Goal: Information Seeking & Learning: Check status

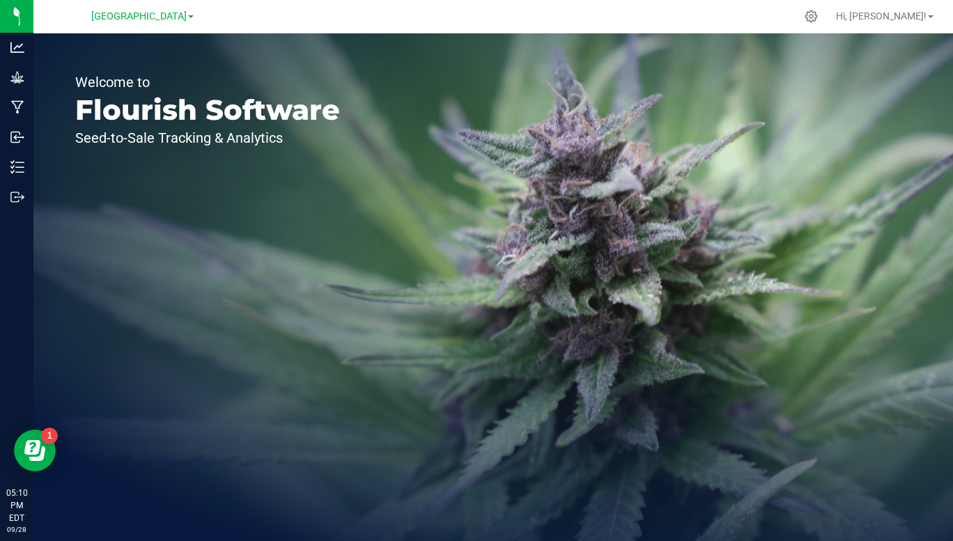
click at [185, 19] on span "[GEOGRAPHIC_DATA]" at bounding box center [138, 16] width 95 height 12
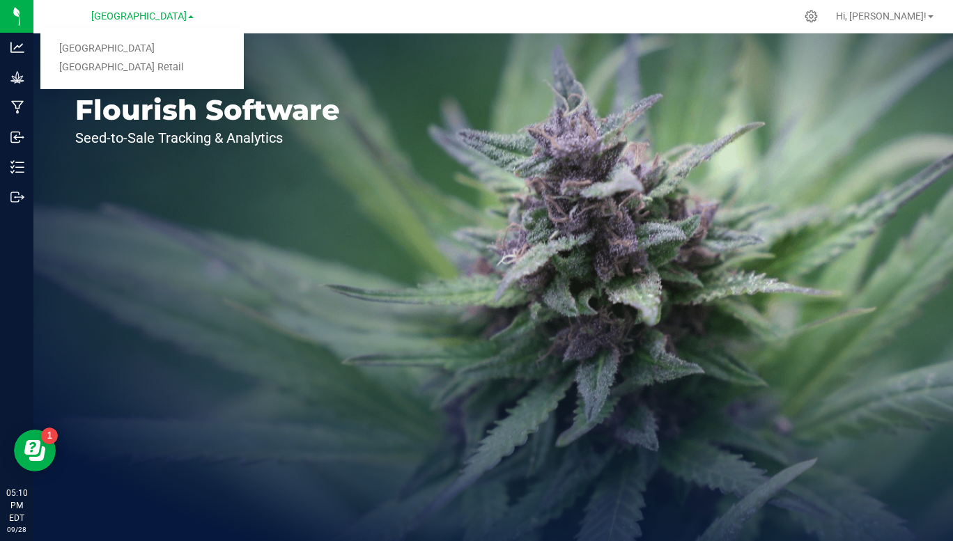
click at [149, 72] on link "[GEOGRAPHIC_DATA] Retail" at bounding box center [141, 68] width 203 height 19
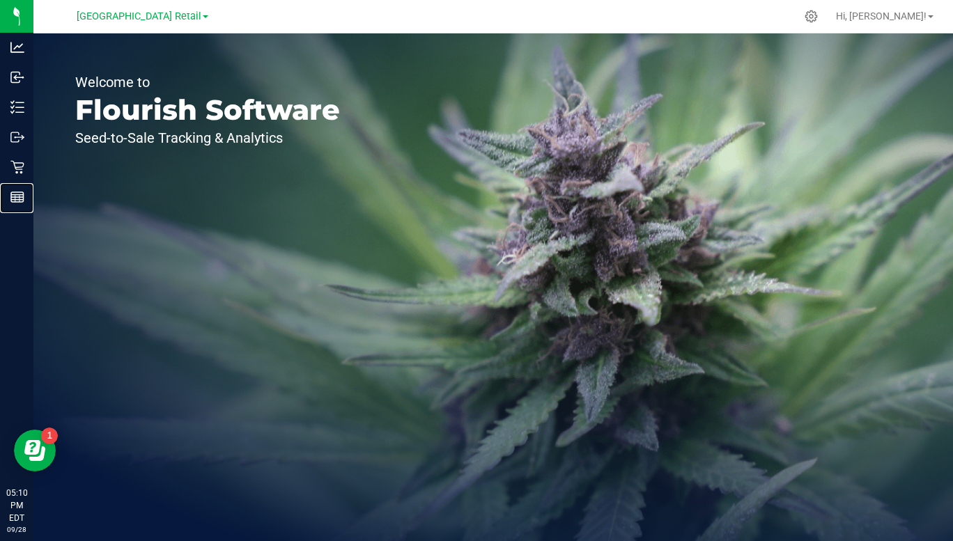
click at [23, 210] on div "Reports" at bounding box center [18, 197] width 29 height 28
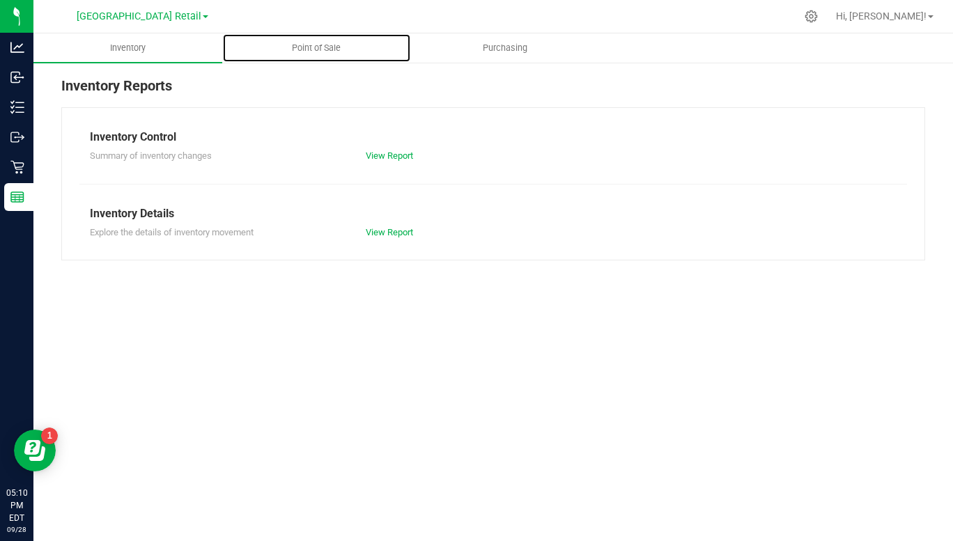
click at [318, 52] on span "Point of Sale" at bounding box center [316, 48] width 86 height 13
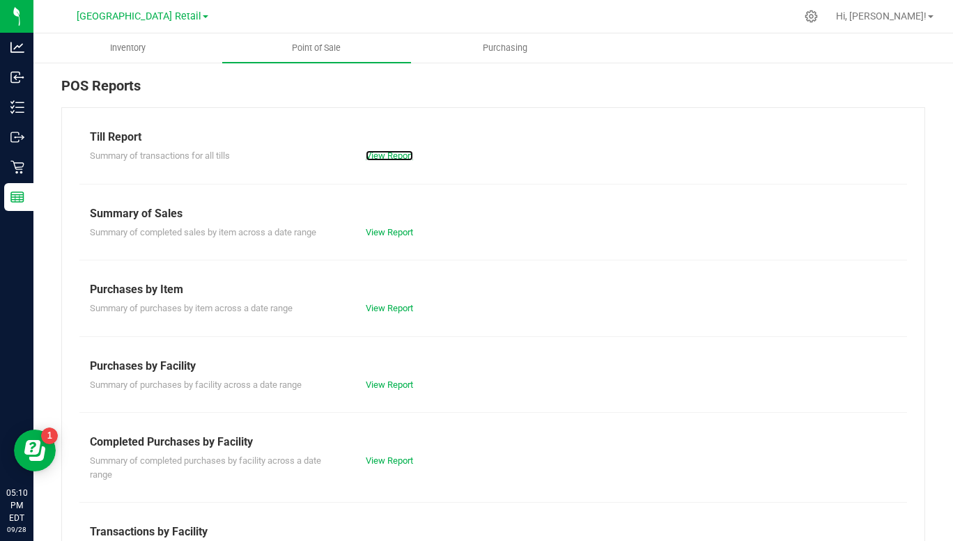
click at [392, 158] on link "View Report" at bounding box center [389, 156] width 47 height 10
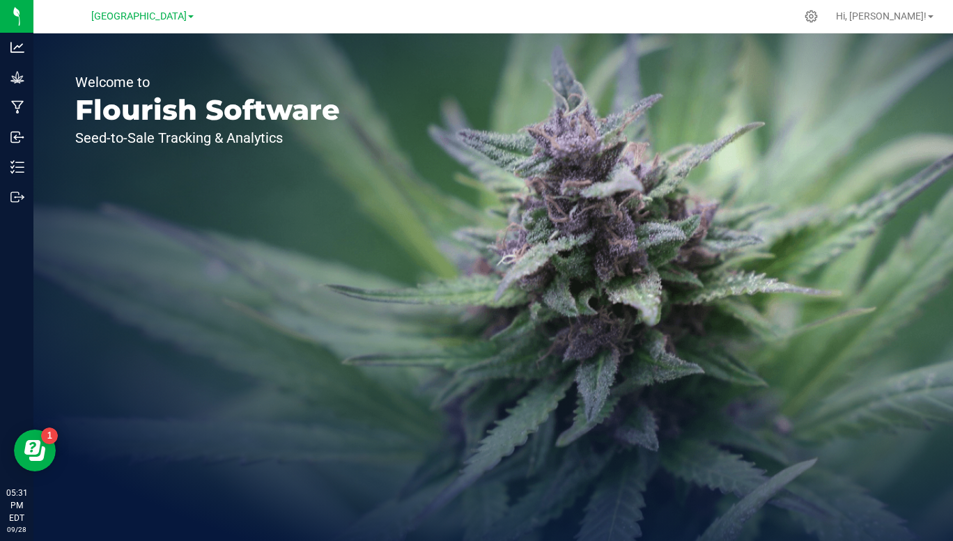
click at [182, 20] on span "[GEOGRAPHIC_DATA]" at bounding box center [138, 16] width 95 height 12
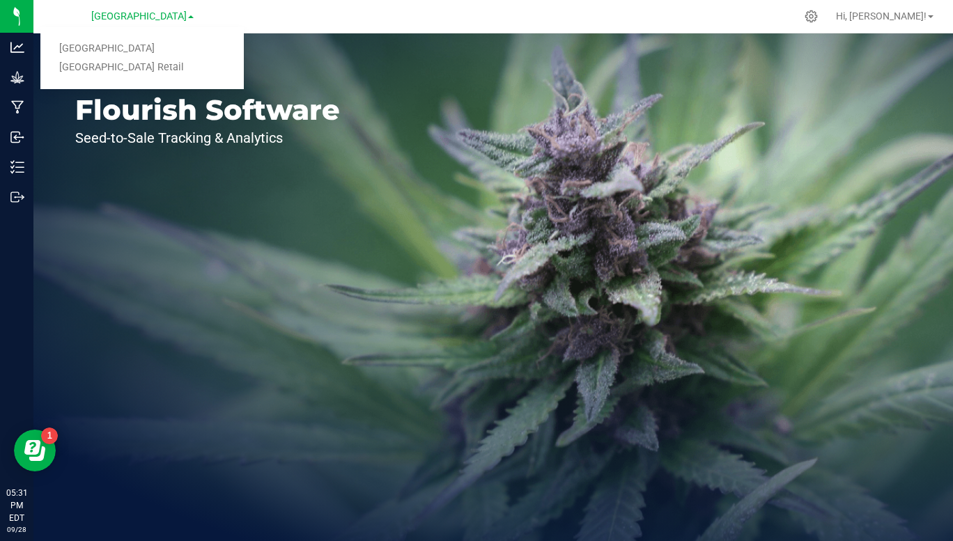
click at [137, 68] on link "[GEOGRAPHIC_DATA] Retail" at bounding box center [141, 68] width 203 height 19
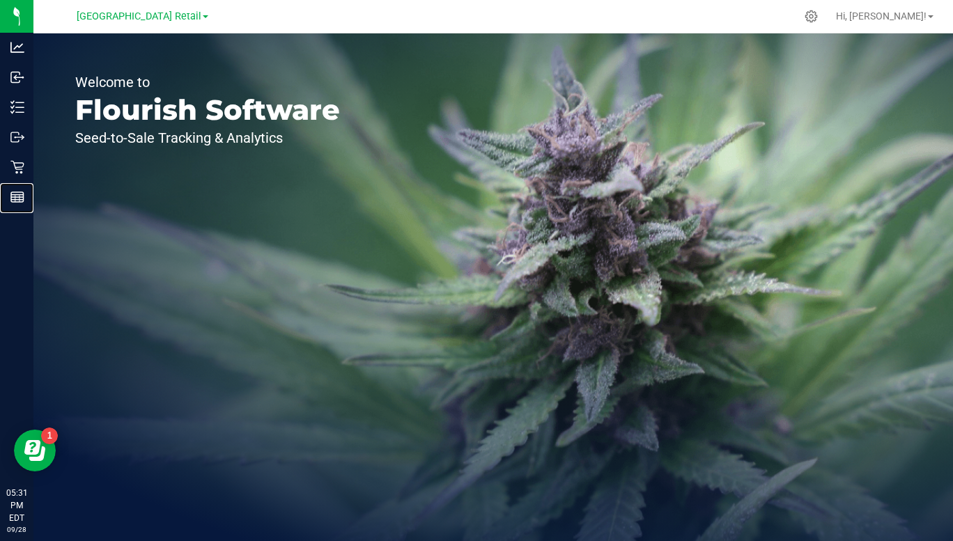
click at [9, 208] on div "Reports" at bounding box center [18, 197] width 29 height 28
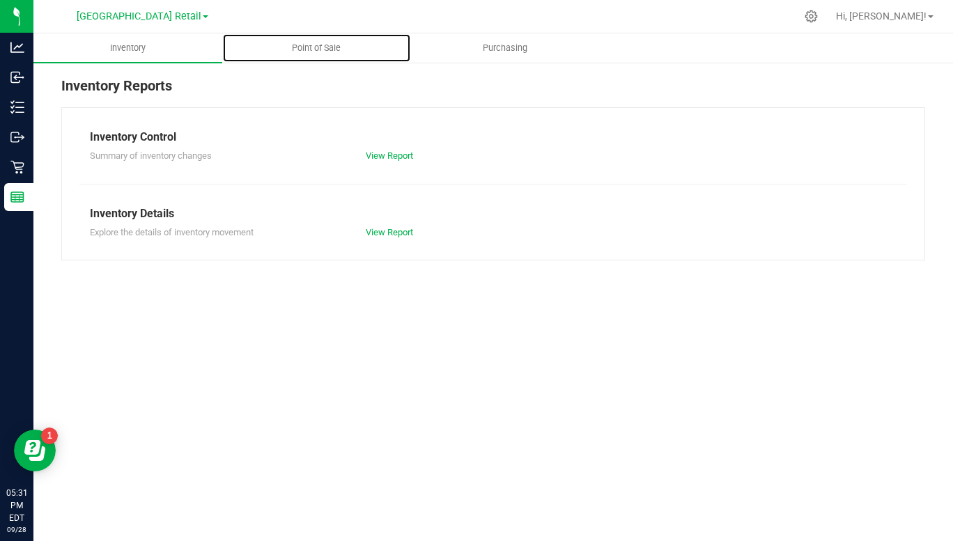
click at [315, 49] on span "Point of Sale" at bounding box center [316, 48] width 86 height 13
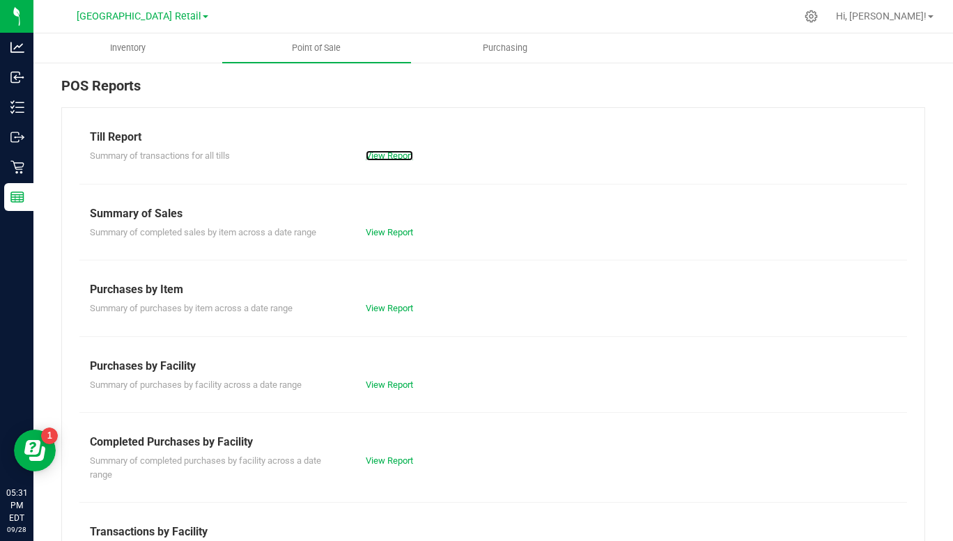
click at [390, 159] on link "View Report" at bounding box center [389, 156] width 47 height 10
